Goal: Task Accomplishment & Management: Manage account settings

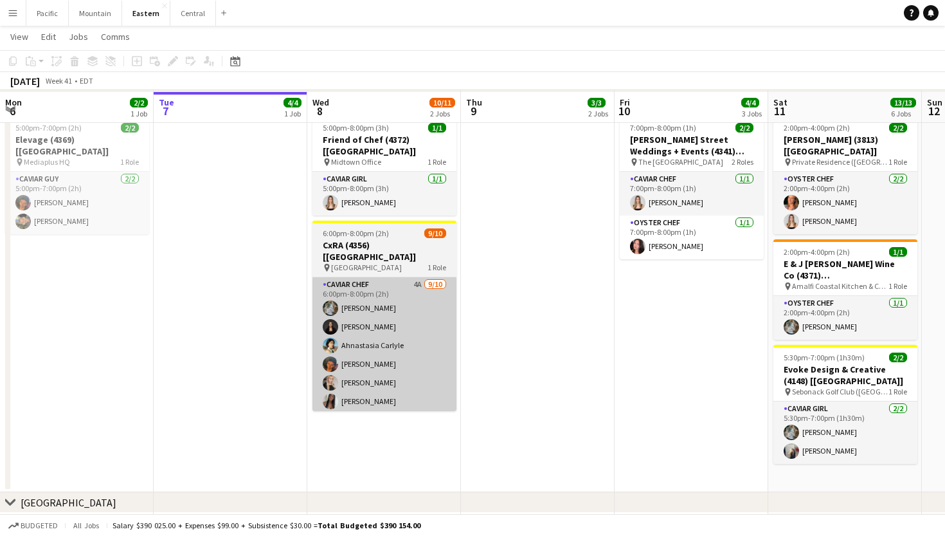
scroll to position [644, 0]
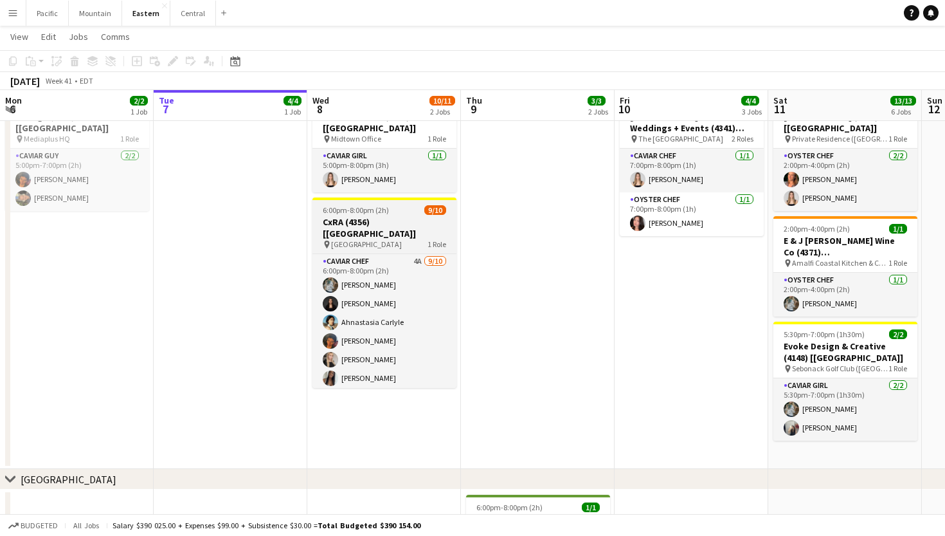
click at [379, 216] on h3 "CxRA (4356) [[GEOGRAPHIC_DATA]]" at bounding box center [384, 227] width 144 height 23
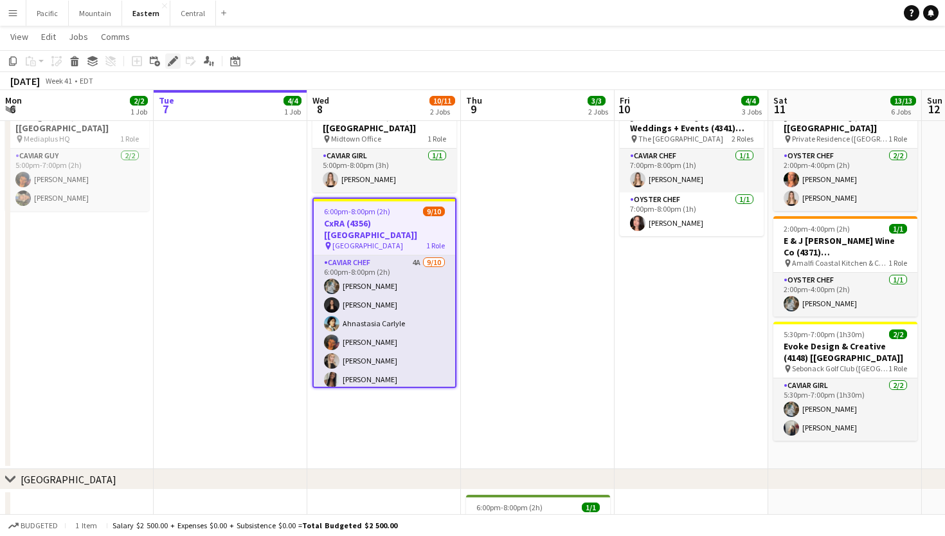
click at [174, 62] on icon at bounding box center [172, 61] width 7 height 7
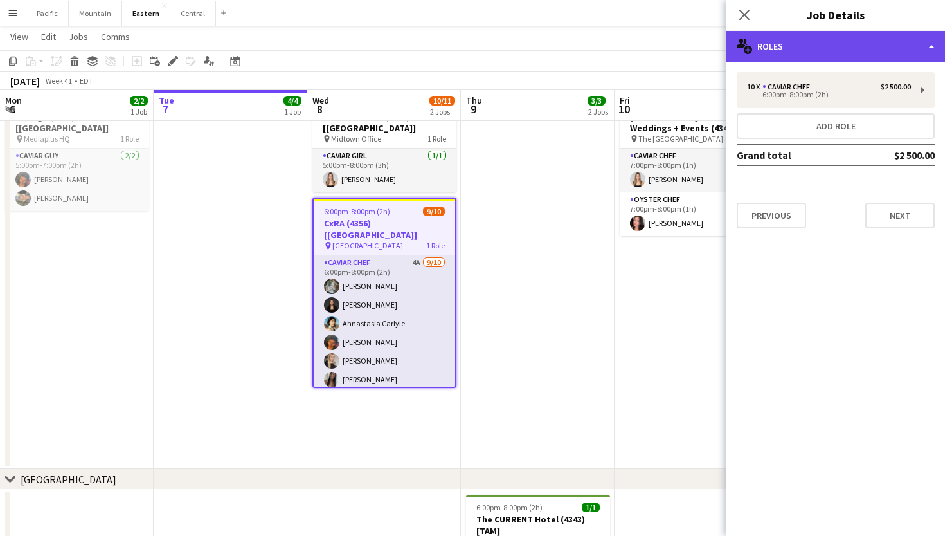
click at [865, 49] on div "multiple-users-add Roles" at bounding box center [836, 46] width 219 height 31
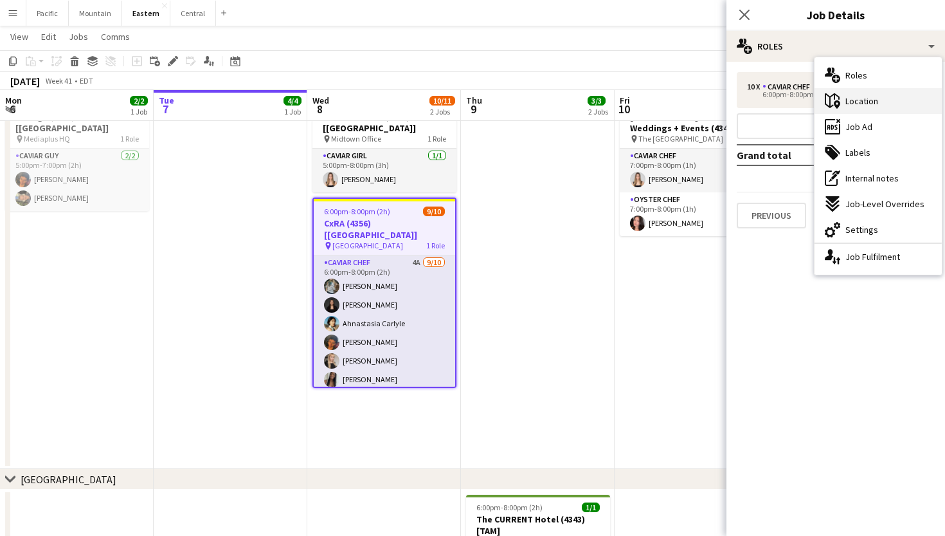
click at [878, 104] on div "maps-pin-1 Location" at bounding box center [878, 101] width 127 height 26
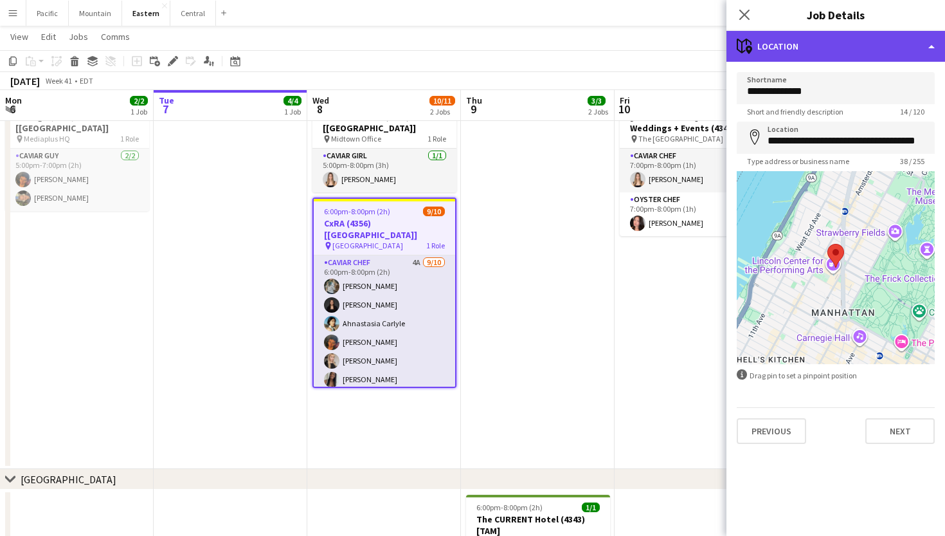
click at [831, 59] on div "maps-pin-1 Location" at bounding box center [836, 46] width 219 height 31
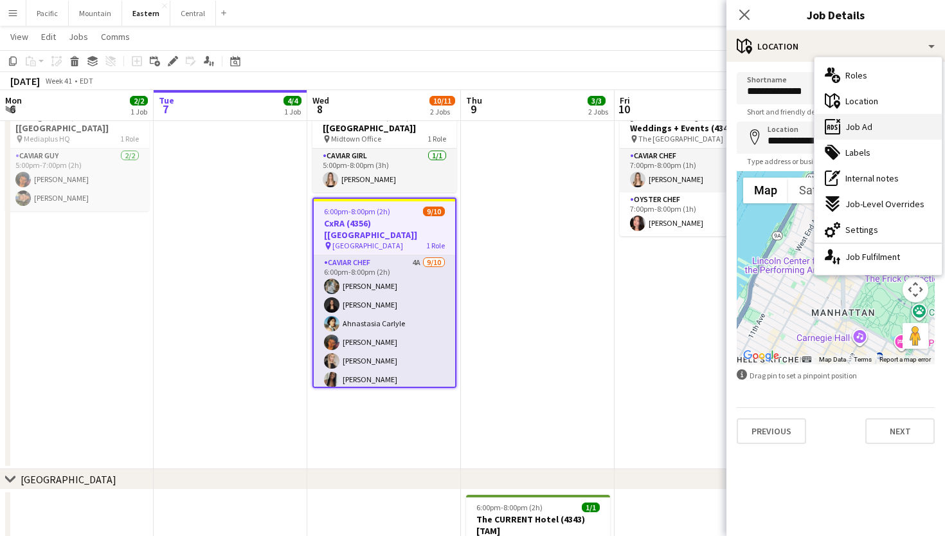
click at [865, 129] on span "Job Ad" at bounding box center [859, 127] width 27 height 12
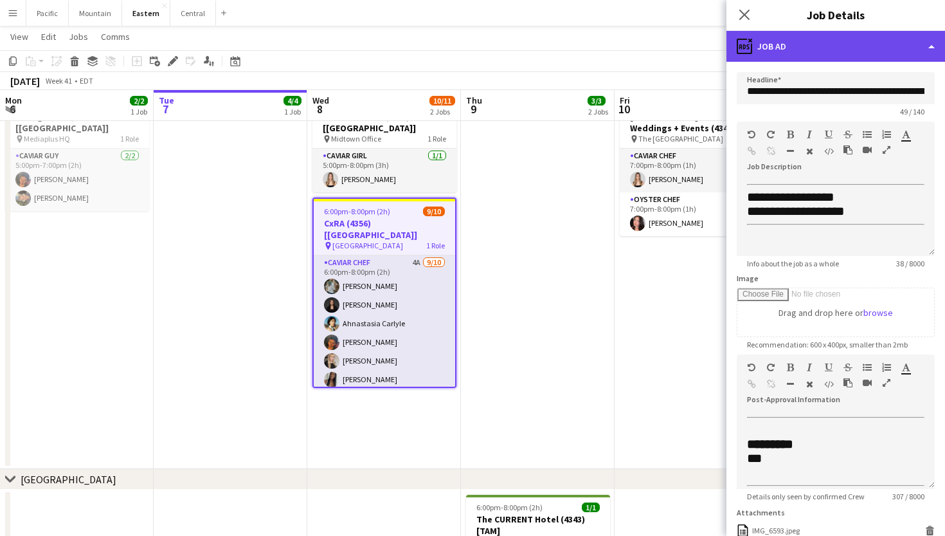
click at [817, 49] on div "ads-window Job Ad" at bounding box center [836, 46] width 219 height 31
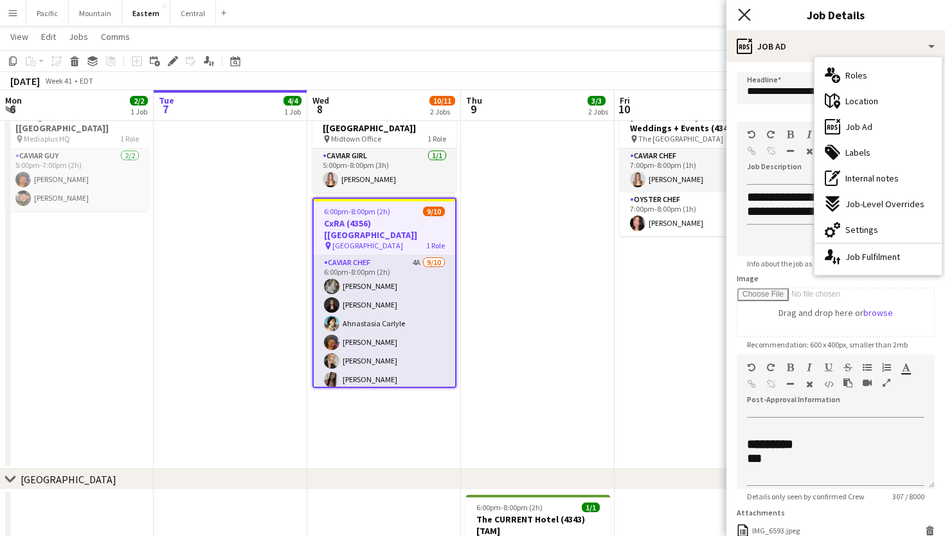
click at [743, 11] on icon "Close pop-in" at bounding box center [744, 14] width 12 height 12
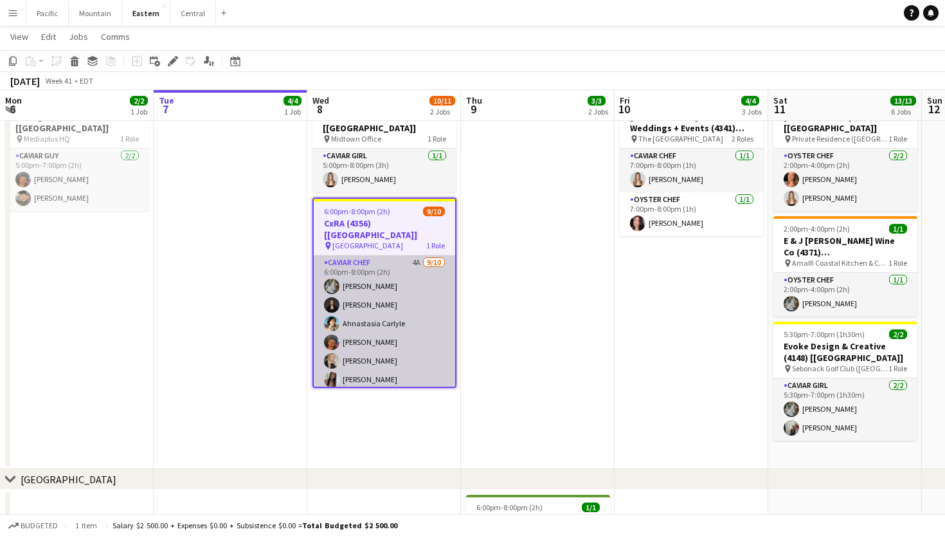
click at [409, 282] on app-card-role "Caviar Chef 4A [DATE] 6:00pm-8:00pm (2h) [PERSON_NAME] [PERSON_NAME] Ahnastasia…" at bounding box center [384, 361] width 141 height 212
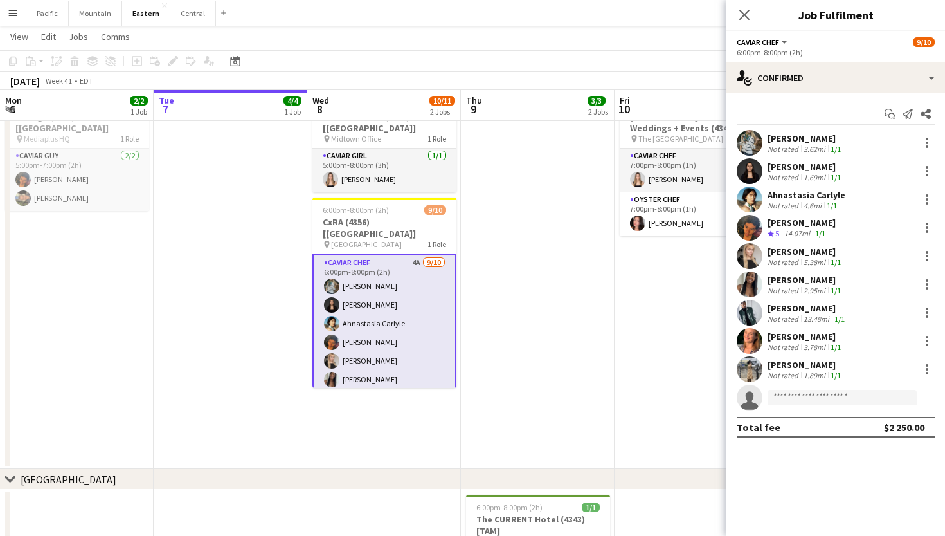
click at [409, 282] on app-card-role "Caviar Chef 4A [DATE] 6:00pm-8:00pm (2h) [PERSON_NAME] [PERSON_NAME] Ahnastasia…" at bounding box center [384, 361] width 144 height 214
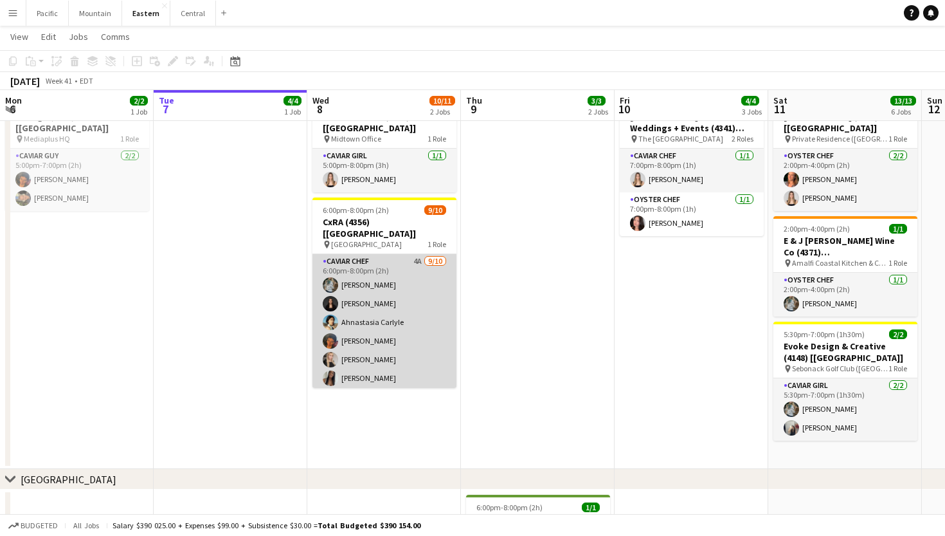
click at [409, 282] on app-card-role "Caviar Chef 4A [DATE] 6:00pm-8:00pm (2h) [PERSON_NAME] [PERSON_NAME] Ahnastasia…" at bounding box center [384, 360] width 144 height 212
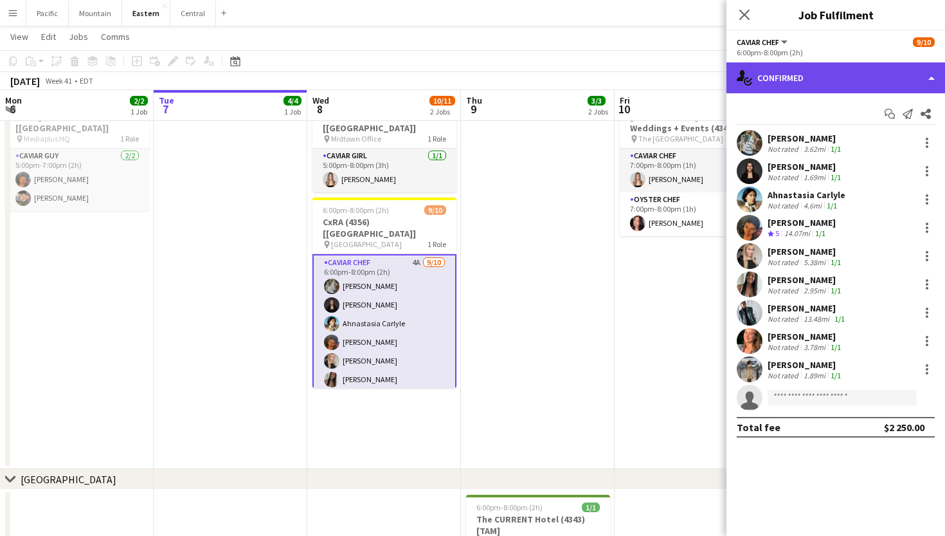
click at [786, 77] on div "single-neutral-actions-check-2 Confirmed" at bounding box center [836, 77] width 219 height 31
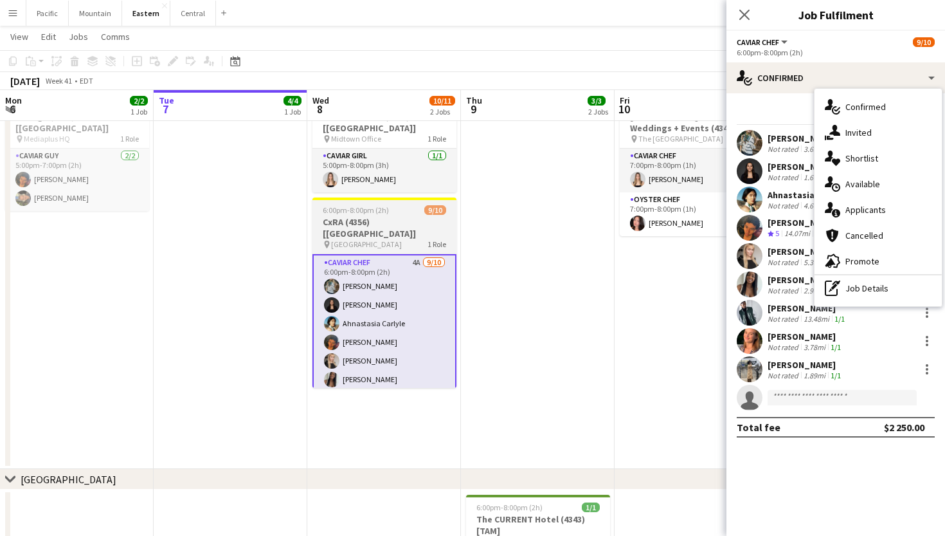
click at [403, 205] on div "6:00pm-8:00pm (2h) 9/10" at bounding box center [384, 210] width 144 height 10
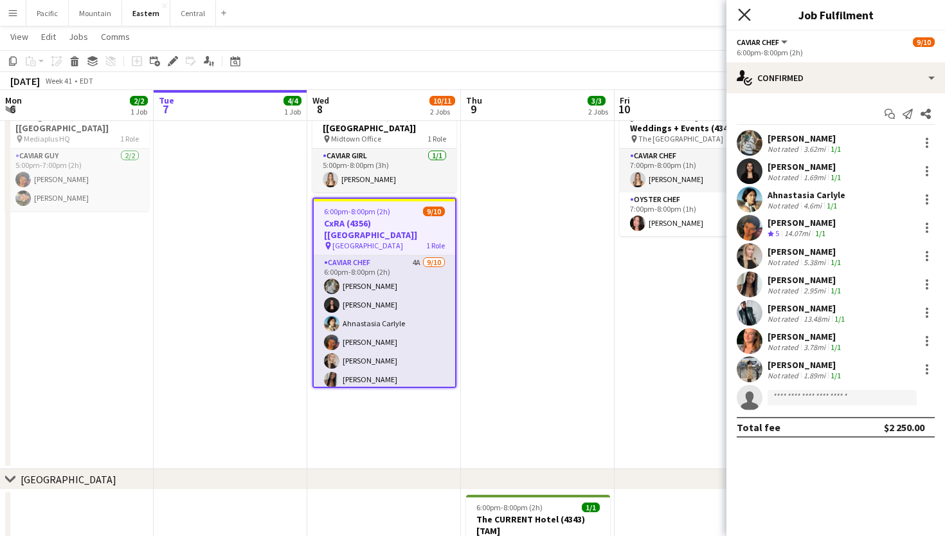
click at [743, 17] on icon at bounding box center [744, 14] width 12 height 12
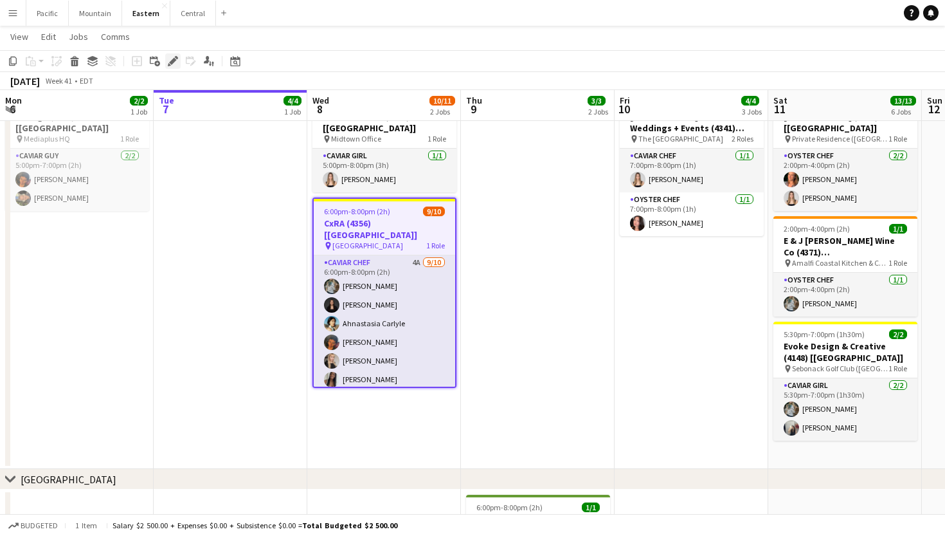
click at [177, 64] on icon "Edit" at bounding box center [173, 61] width 10 height 10
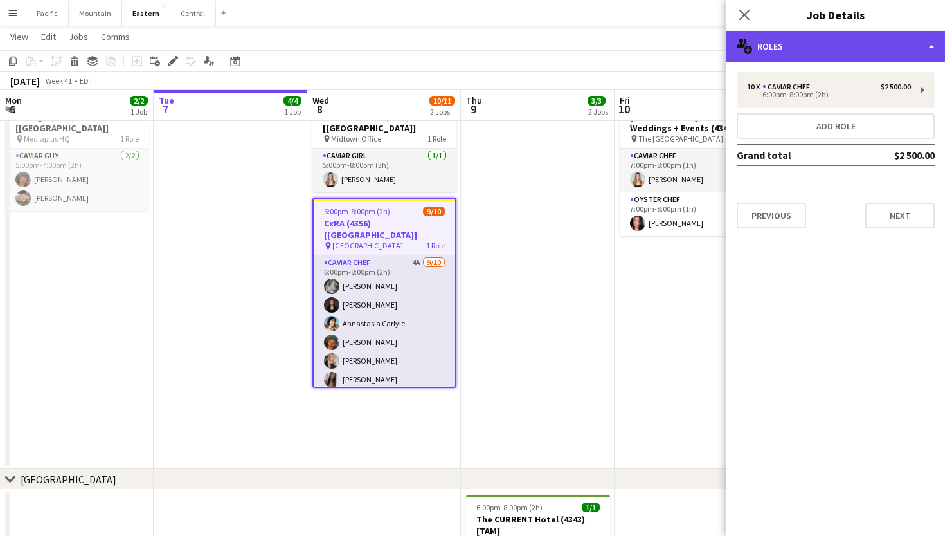
click at [869, 53] on div "multiple-users-add Roles" at bounding box center [836, 46] width 219 height 31
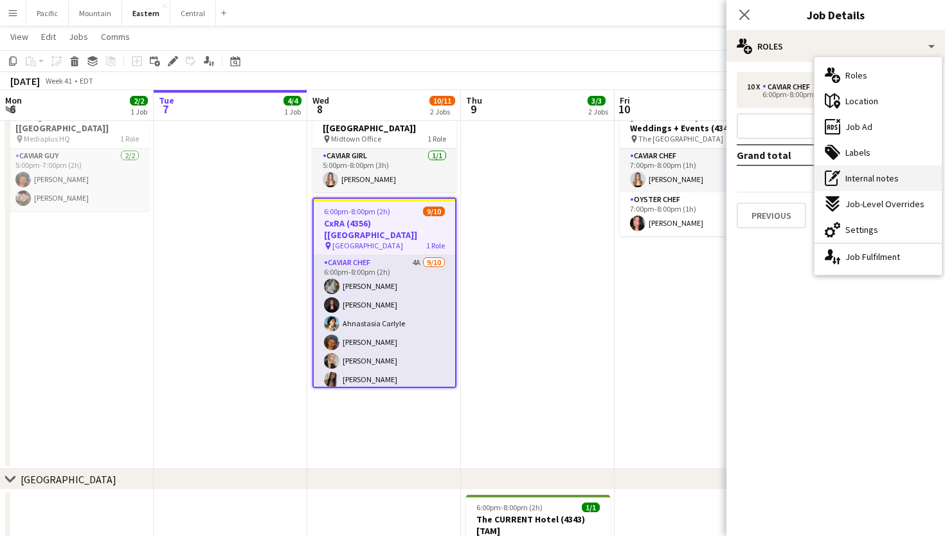
click at [878, 170] on div "pen-write Internal notes" at bounding box center [878, 178] width 127 height 26
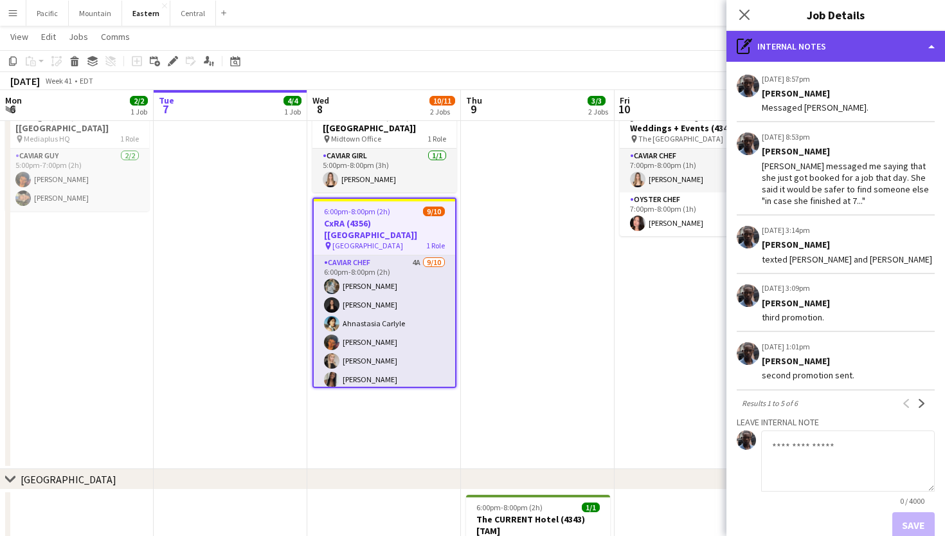
click at [844, 49] on div "pen-write Internal notes" at bounding box center [836, 46] width 219 height 31
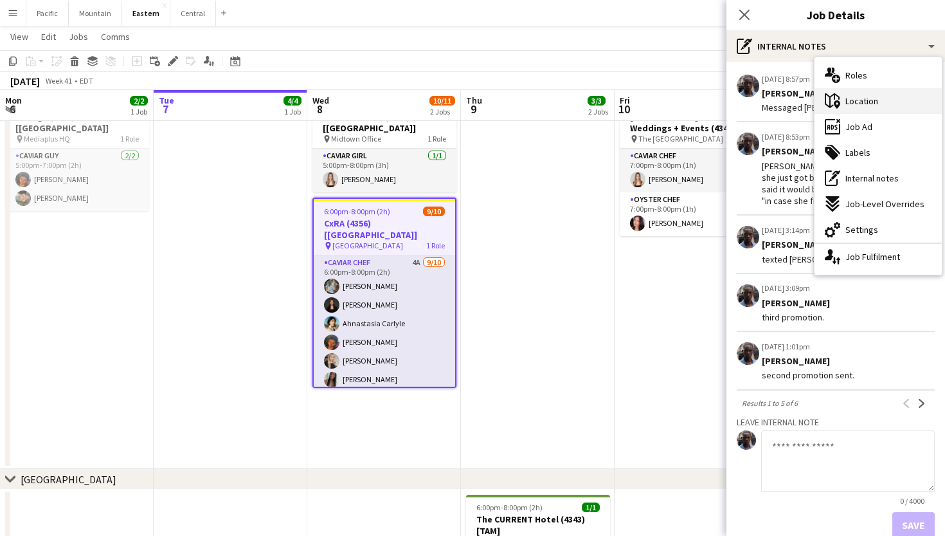
click at [878, 107] on div "maps-pin-1 Location" at bounding box center [878, 101] width 127 height 26
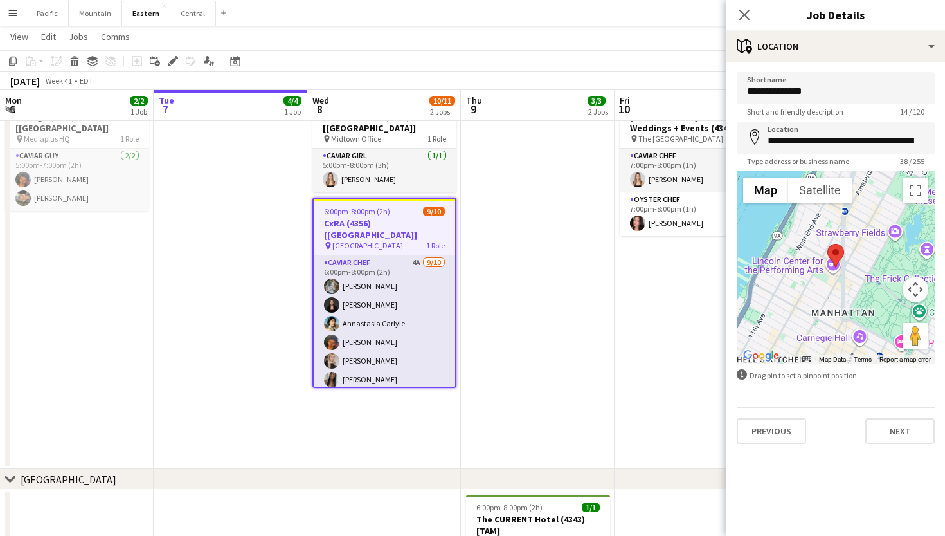
click at [746, 23] on div "Close pop-in" at bounding box center [745, 15] width 36 height 30
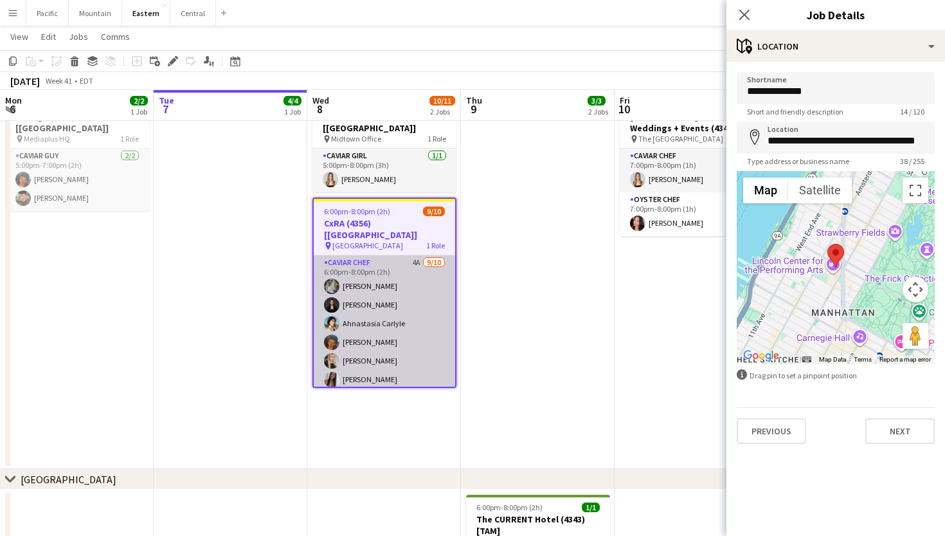
click at [422, 270] on app-card-role "Caviar Chef 4A [DATE] 6:00pm-8:00pm (2h) [PERSON_NAME] [PERSON_NAME] Ahnastasia…" at bounding box center [384, 361] width 141 height 212
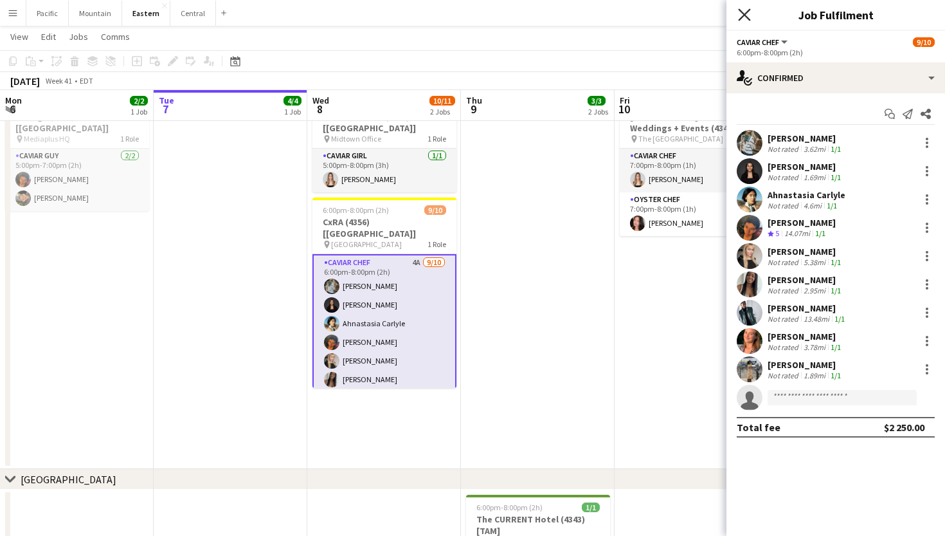
click at [747, 21] on icon "Close pop-in" at bounding box center [744, 14] width 12 height 12
